Goal: Transaction & Acquisition: Purchase product/service

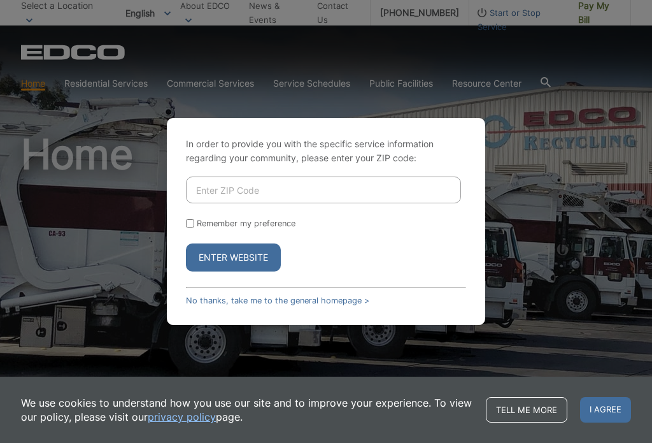
click at [365, 203] on input "Enter ZIP Code" at bounding box center [323, 189] width 275 height 27
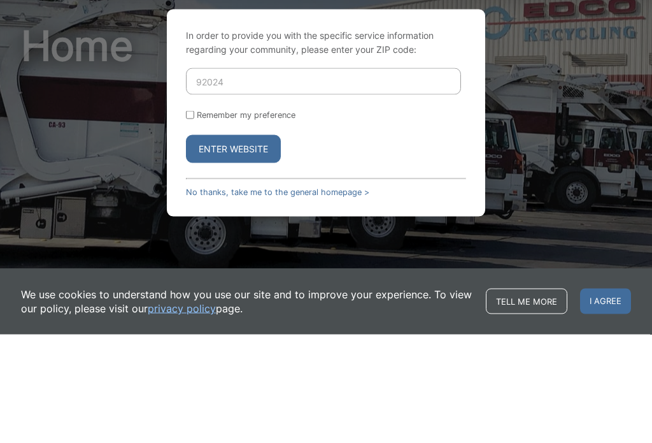
type input "92024"
click at [194, 219] on input "Remember my preference" at bounding box center [190, 223] width 8 height 8
checkbox input "true"
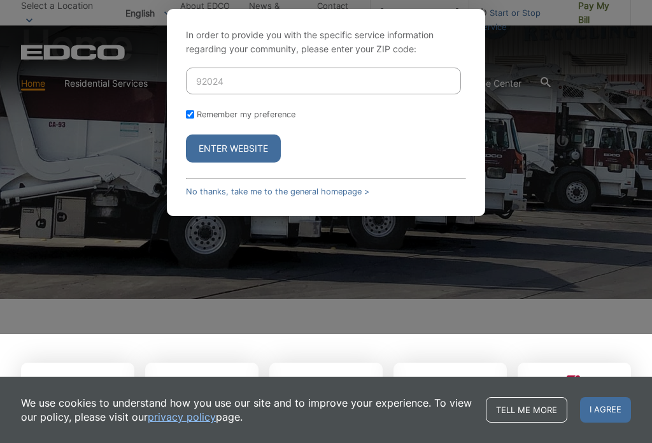
click at [259, 162] on button "Enter Website" at bounding box center [233, 148] width 95 height 28
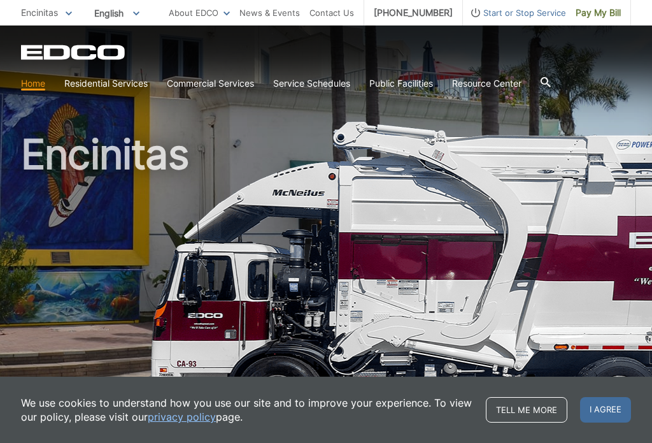
click at [603, 421] on span "I agree" at bounding box center [605, 409] width 51 height 25
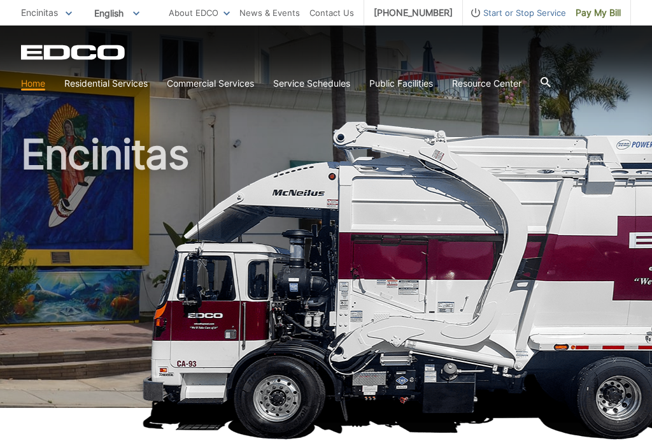
click at [599, 13] on span "Pay My Bill" at bounding box center [598, 13] width 45 height 14
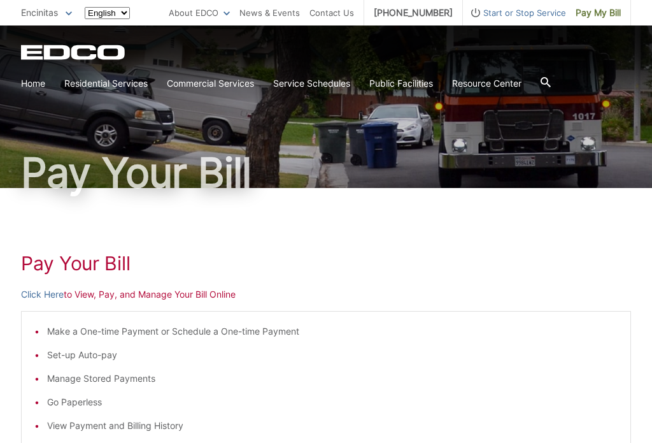
scroll to position [114, 0]
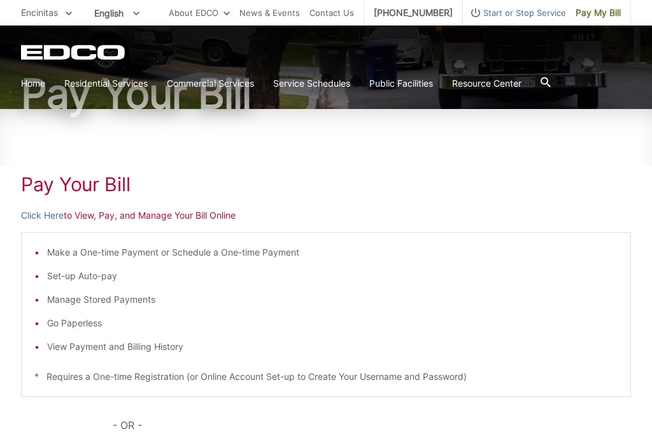
click at [35, 215] on link "Click Here" at bounding box center [42, 215] width 43 height 14
